Goal: Transaction & Acquisition: Download file/media

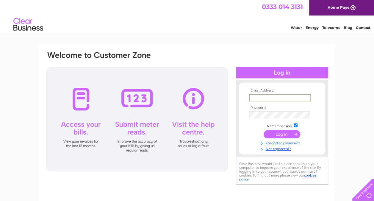
click at [256, 98] on input "text" at bounding box center [280, 97] width 62 height 7
type input "scullerycookshop@outlook.com"
click at [285, 135] on input "submit" at bounding box center [282, 133] width 37 height 8
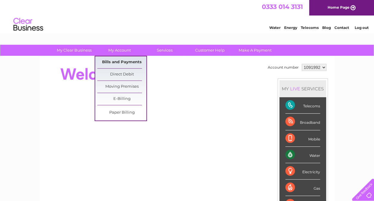
click at [120, 59] on link "Bills and Payments" at bounding box center [121, 62] width 49 height 12
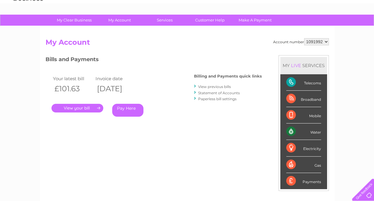
scroll to position [30, 0]
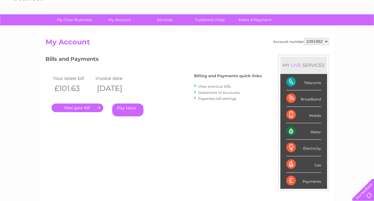
click at [83, 109] on link "." at bounding box center [78, 107] width 52 height 9
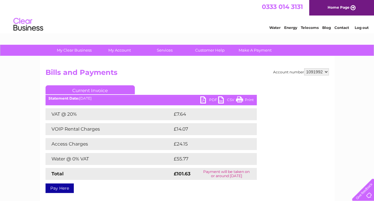
click at [204, 102] on link "PDF" at bounding box center [209, 100] width 18 height 9
